Goal: Task Accomplishment & Management: Use online tool/utility

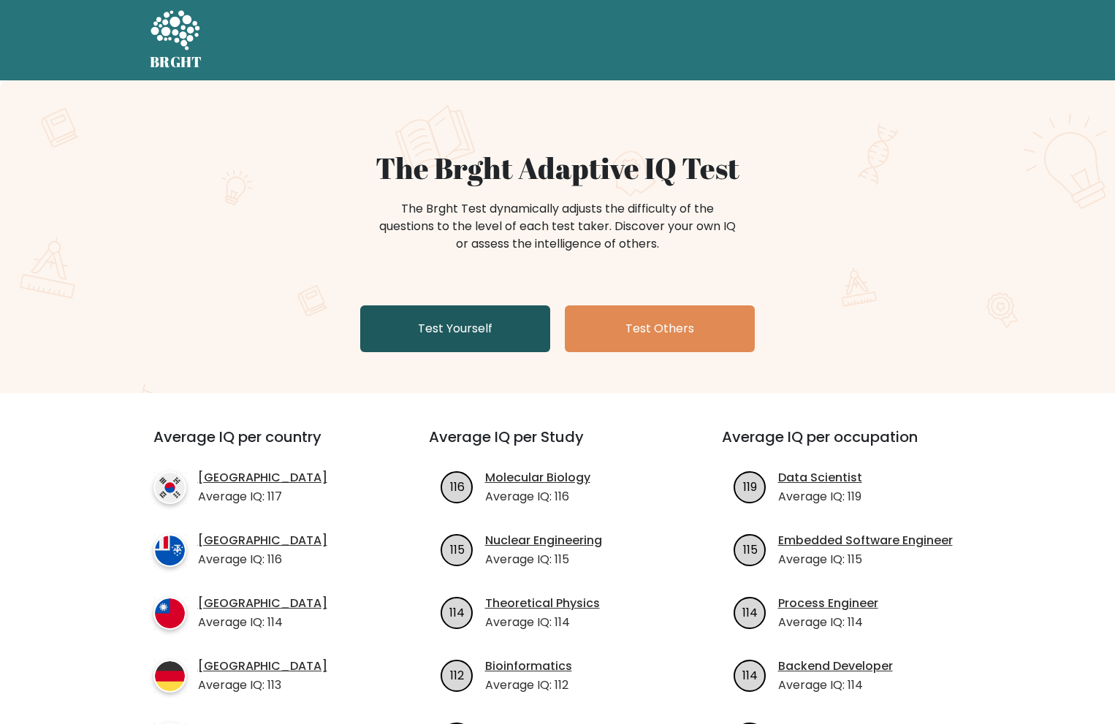
click at [488, 340] on link "Test Yourself" at bounding box center [455, 329] width 190 height 47
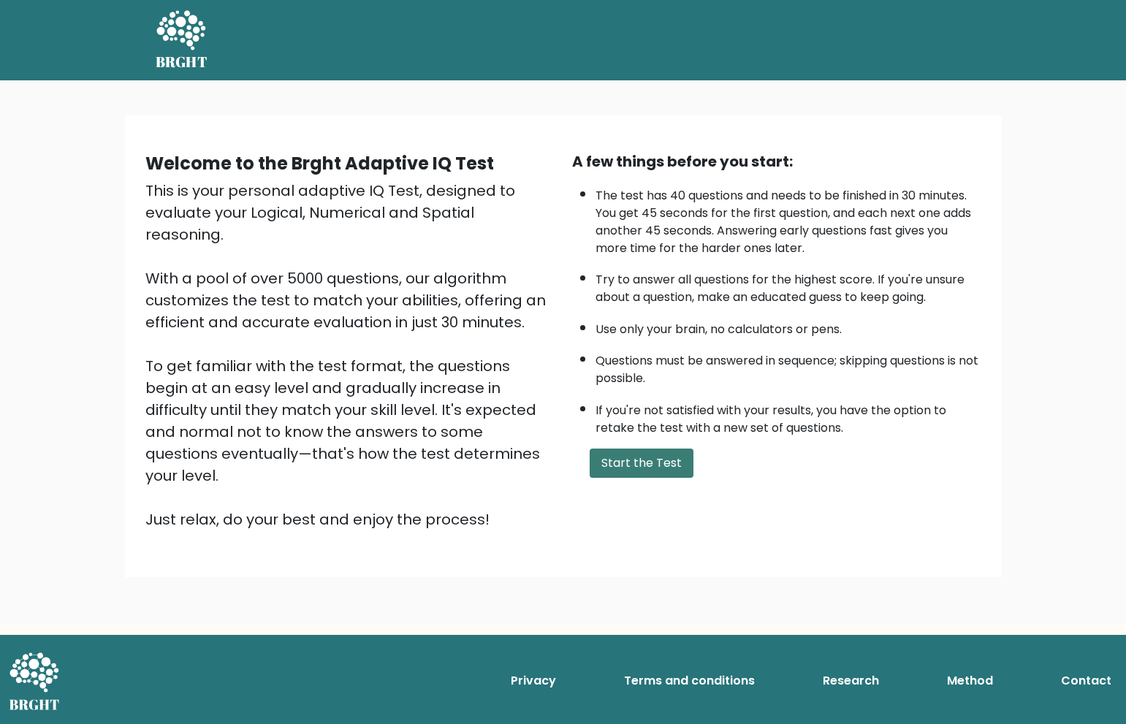
click at [667, 455] on button "Start the Test" at bounding box center [642, 463] width 104 height 29
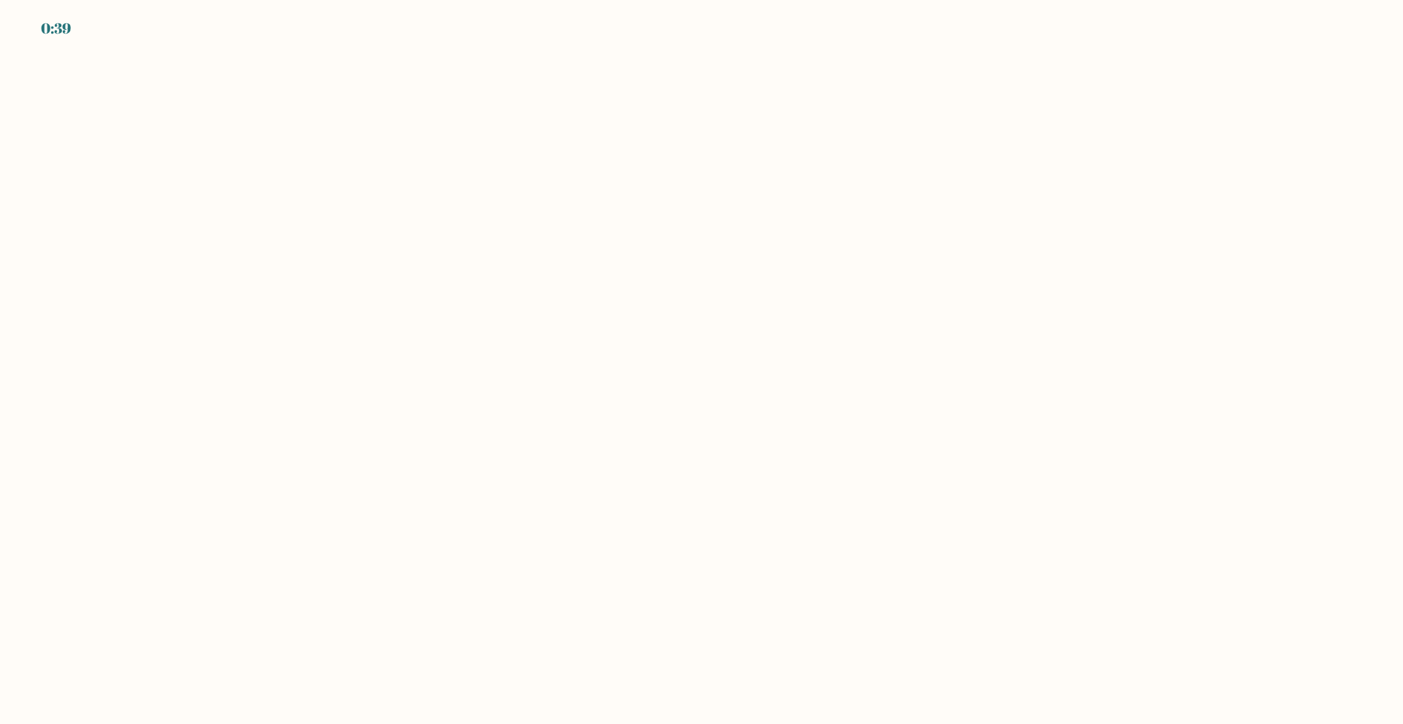
click at [334, 210] on body "0:39" at bounding box center [701, 362] width 1403 height 724
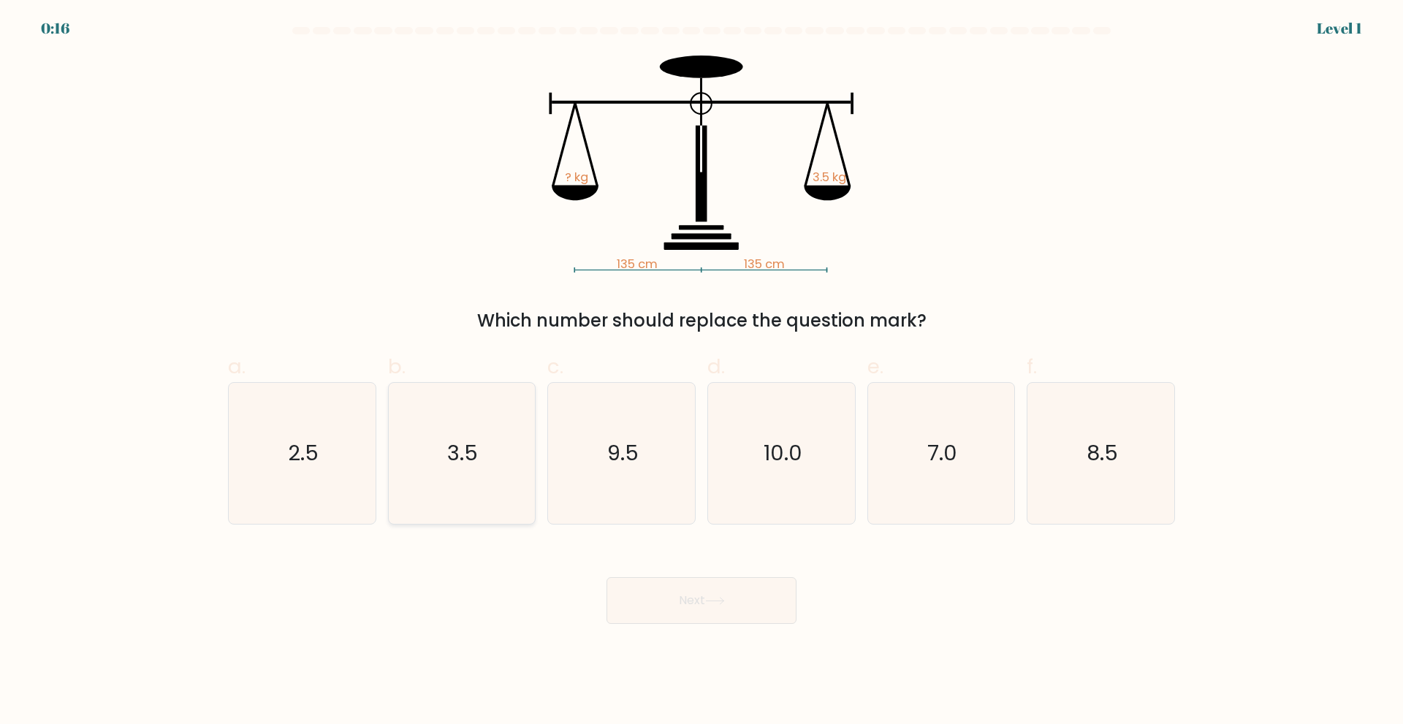
click at [504, 431] on icon "3.5" at bounding box center [461, 453] width 141 height 141
click at [702, 372] on input "b. 3.5" at bounding box center [702, 368] width 1 height 10
radio input "true"
click at [709, 597] on icon at bounding box center [715, 601] width 20 height 8
click at [701, 601] on button "Next" at bounding box center [702, 600] width 190 height 47
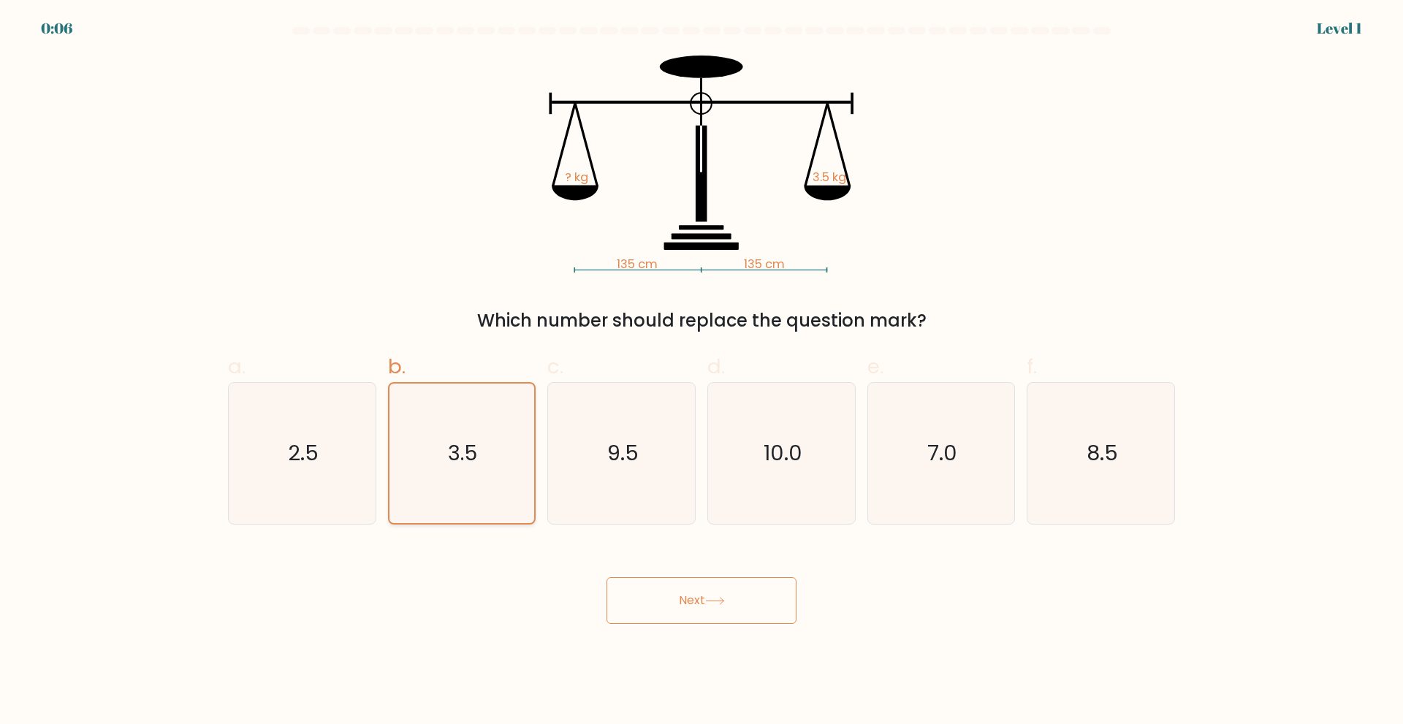
click at [452, 433] on icon "3.5" at bounding box center [462, 454] width 140 height 140
click at [702, 372] on input "b. 3.5" at bounding box center [702, 368] width 1 height 10
drag, startPoint x: 506, startPoint y: 302, endPoint x: 499, endPoint y: 308, distance: 9.3
click at [499, 308] on div "135 cm 135 cm ? kg 3.5 kg Which number should replace the question mark?" at bounding box center [701, 195] width 965 height 278
click at [265, 465] on icon "2.5" at bounding box center [302, 453] width 141 height 141
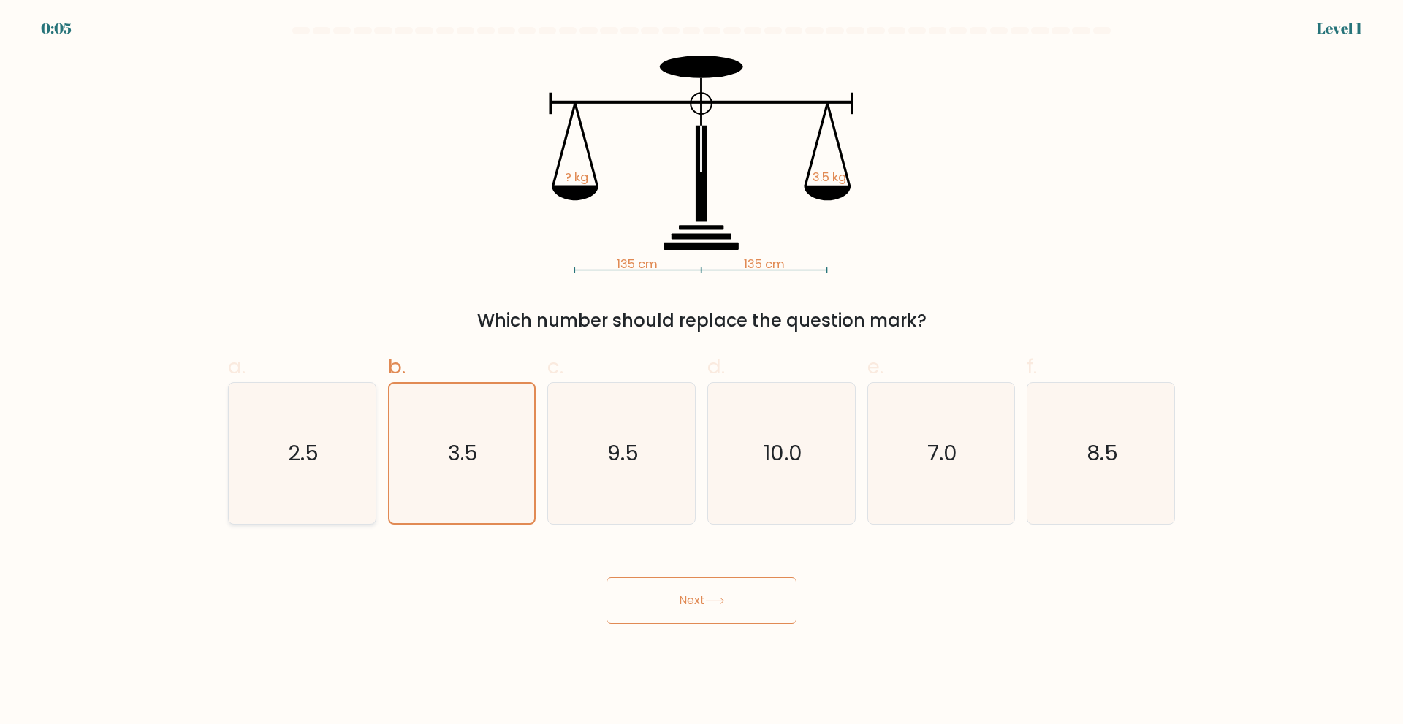
click at [702, 372] on input "a. 2.5" at bounding box center [702, 368] width 1 height 10
radio input "true"
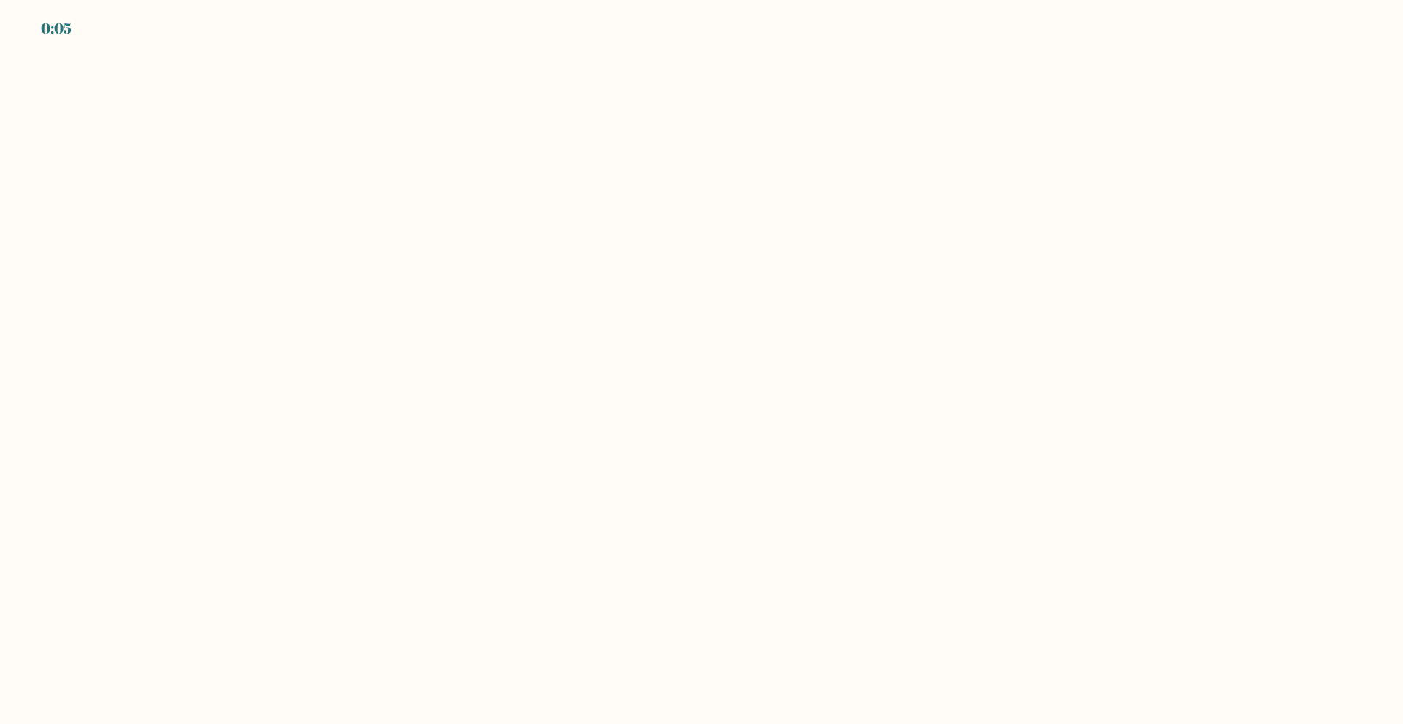
click at [441, 442] on body "0:05" at bounding box center [701, 362] width 1403 height 724
